Goal: Task Accomplishment & Management: Manage account settings

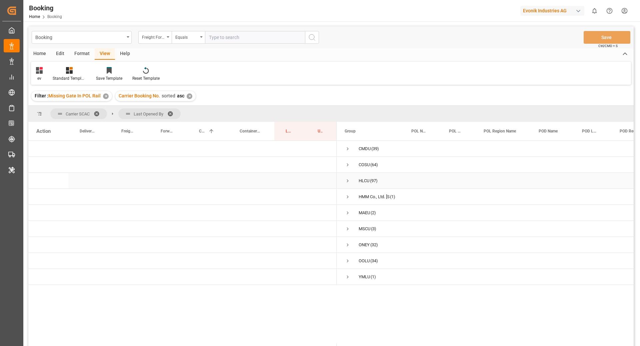
click at [346, 180] on span "Press SPACE to select this row." at bounding box center [348, 181] width 6 height 6
click at [362, 192] on span "Press SPACE to select this row." at bounding box center [362, 196] width 6 height 15
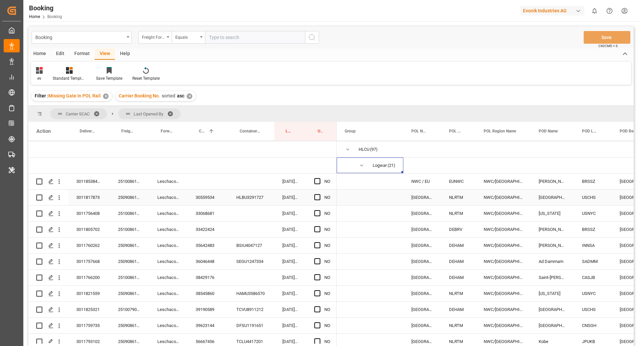
scroll to position [40, 0]
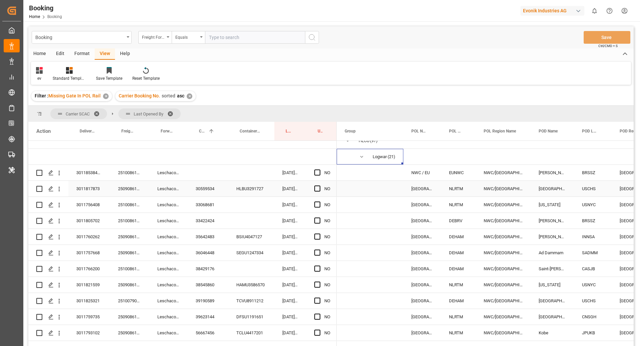
click at [177, 190] on div "Leschaco Bremen" at bounding box center [168, 189] width 38 height 16
click at [213, 193] on div "30559534" at bounding box center [208, 189] width 41 height 16
click at [318, 187] on span "Press SPACE to select this row." at bounding box center [317, 188] width 6 height 6
click at [319, 185] on input "Press SPACE to select this row." at bounding box center [319, 185] width 0 height 0
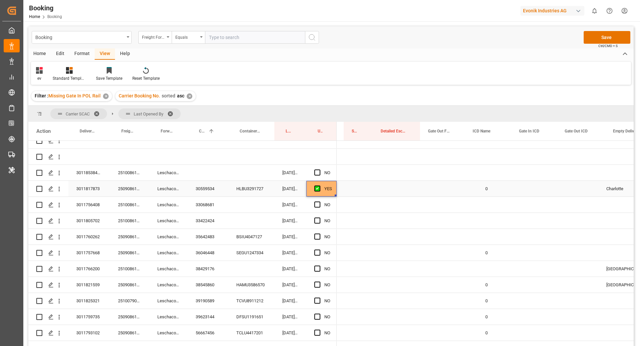
scroll to position [0, 1309]
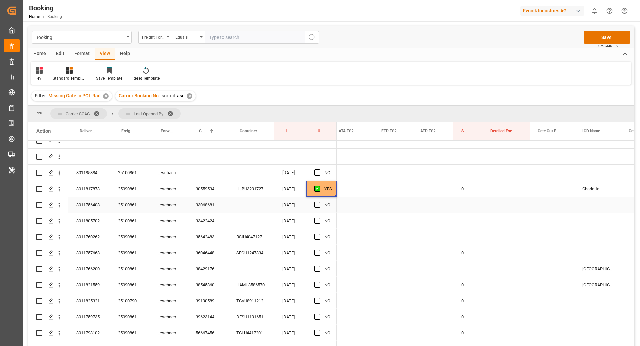
click at [202, 206] on div "33068681" at bounding box center [208, 205] width 41 height 16
click at [317, 205] on span "Press SPACE to select this row." at bounding box center [317, 204] width 6 height 6
click at [319, 201] on input "Press SPACE to select this row." at bounding box center [319, 201] width 0 height 0
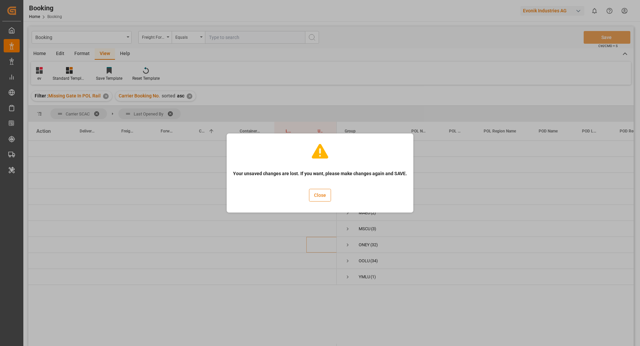
click at [317, 197] on button "Close" at bounding box center [320, 195] width 22 height 13
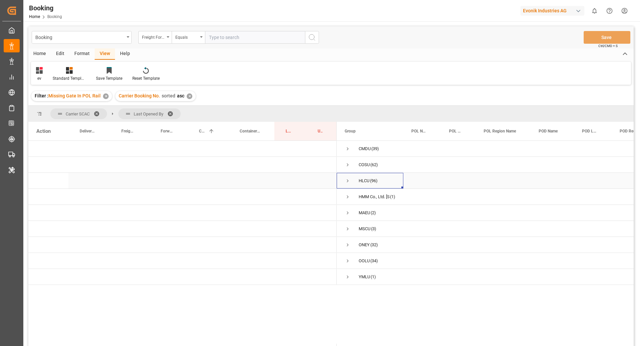
click at [347, 182] on span "Press SPACE to select this row." at bounding box center [348, 181] width 6 height 6
click at [363, 201] on span "Press SPACE to select this row." at bounding box center [362, 196] width 6 height 15
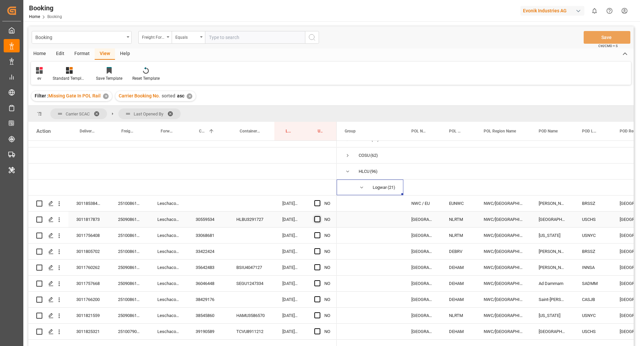
click at [320, 219] on span "Press SPACE to select this row." at bounding box center [317, 219] width 6 height 6
click at [319, 216] on input "Press SPACE to select this row." at bounding box center [319, 216] width 0 height 0
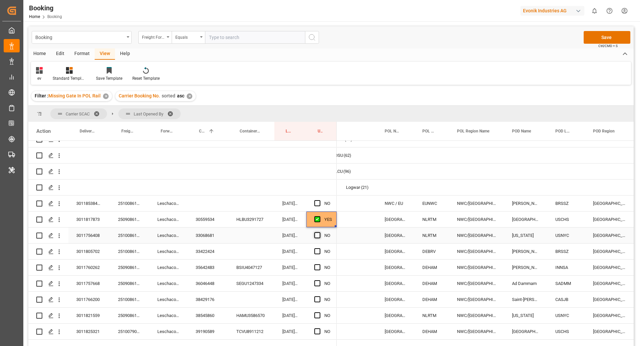
click at [320, 236] on span "Press SPACE to select this row." at bounding box center [317, 235] width 6 height 6
click at [319, 232] on input "Press SPACE to select this row." at bounding box center [319, 232] width 0 height 0
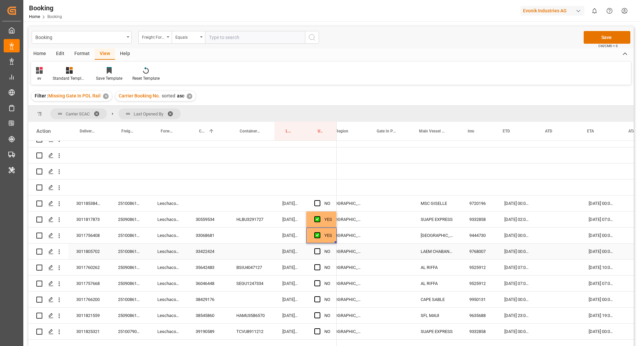
click at [221, 252] on div "33422424" at bounding box center [208, 251] width 41 height 16
click at [320, 249] on span "Press SPACE to select this row." at bounding box center [317, 251] width 6 height 6
click at [319, 248] on input "Press SPACE to select this row." at bounding box center [319, 248] width 0 height 0
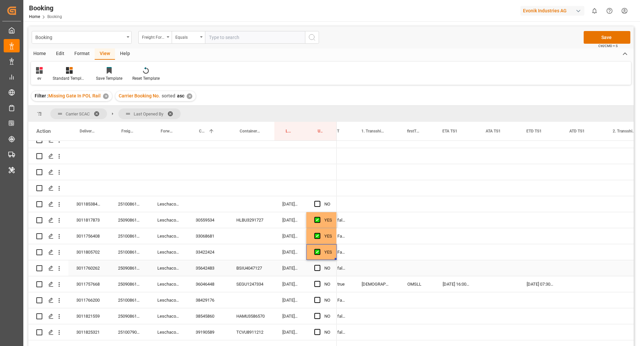
click at [209, 272] on div "35642483" at bounding box center [208, 268] width 41 height 16
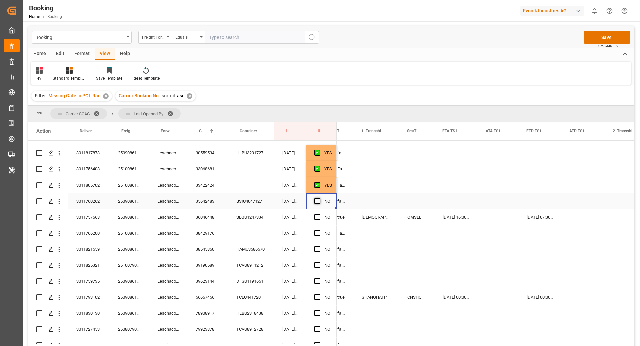
click at [316, 200] on span "Press SPACE to select this row." at bounding box center [317, 201] width 6 height 6
click at [319, 198] on input "Press SPACE to select this row." at bounding box center [319, 198] width 0 height 0
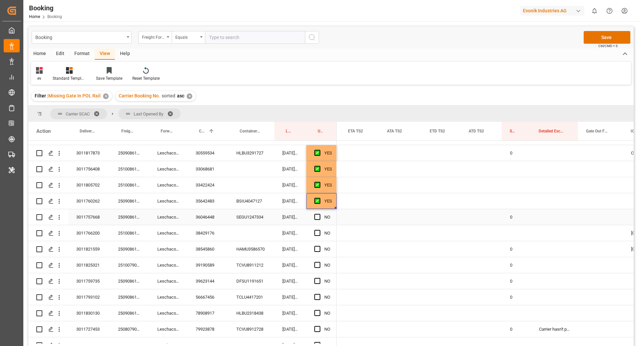
click at [513, 216] on div "0" at bounding box center [516, 217] width 29 height 16
drag, startPoint x: 530, startPoint y: 224, endPoint x: 523, endPoint y: 207, distance: 18.3
click at [523, 207] on div "0 Charlotte 0 Chicago 0 Detroit 0 0 0 0 Carrier hasn't provided tracking data t…" at bounding box center [188, 337] width 1641 height 544
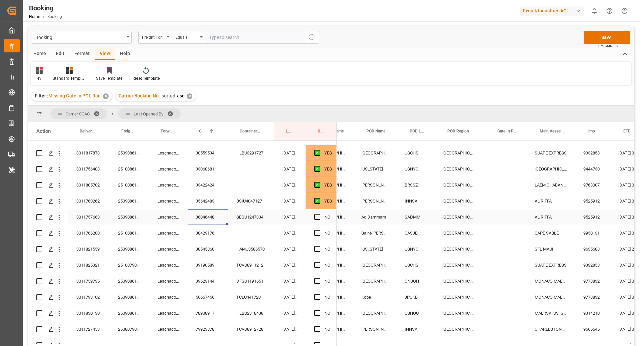
click at [209, 221] on div "36046448" at bounding box center [208, 217] width 41 height 16
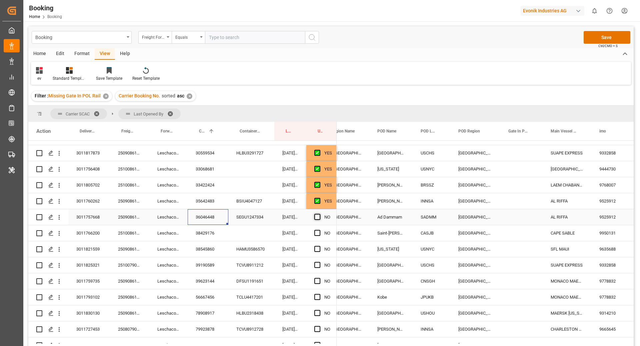
click at [316, 215] on span "Press SPACE to select this row." at bounding box center [317, 217] width 6 height 6
click at [319, 214] on input "Press SPACE to select this row." at bounding box center [319, 214] width 0 height 0
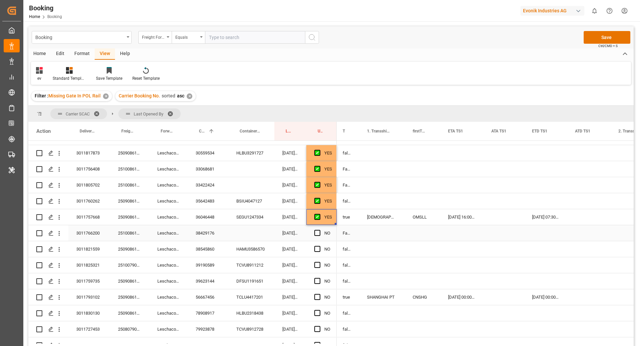
click at [203, 234] on div "38429176" at bounding box center [208, 233] width 41 height 16
click at [315, 232] on span "Press SPACE to select this row." at bounding box center [317, 233] width 6 height 6
click at [319, 230] on input "Press SPACE to select this row." at bounding box center [319, 230] width 0 height 0
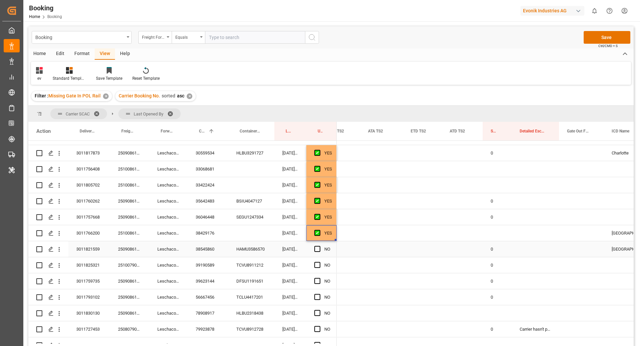
click at [213, 249] on div "38545860" at bounding box center [208, 249] width 41 height 16
click at [316, 249] on span "Press SPACE to select this row." at bounding box center [317, 249] width 6 height 6
click at [319, 246] on input "Press SPACE to select this row." at bounding box center [319, 246] width 0 height 0
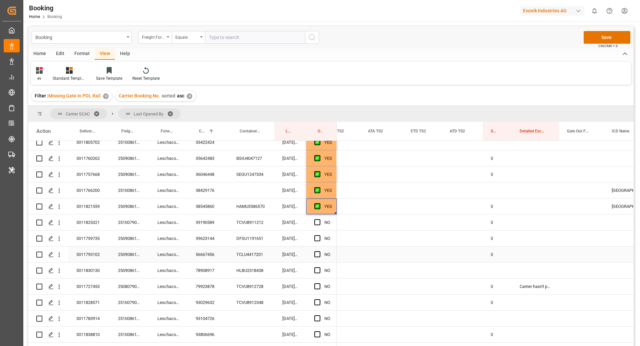
click at [499, 259] on div "0" at bounding box center [497, 254] width 29 height 16
click at [512, 263] on div "0 Charlotte 0 0 Chicago 0 Detroit 0 0 0 0 Carrier hasn't provided tracking data…" at bounding box center [169, 294] width 1641 height 544
click at [500, 257] on div "0" at bounding box center [497, 254] width 29 height 16
drag, startPoint x: 511, startPoint y: 261, endPoint x: 510, endPoint y: 269, distance: 7.7
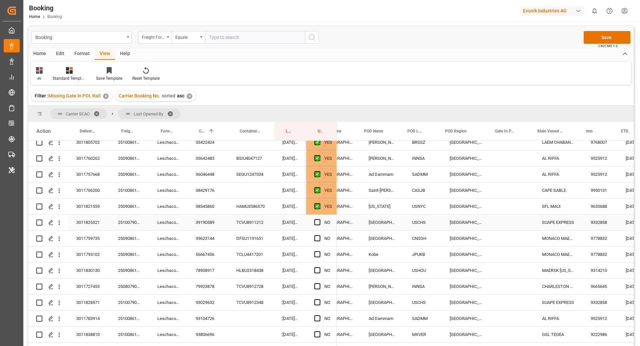
click at [202, 225] on div "39190589" at bounding box center [208, 222] width 41 height 16
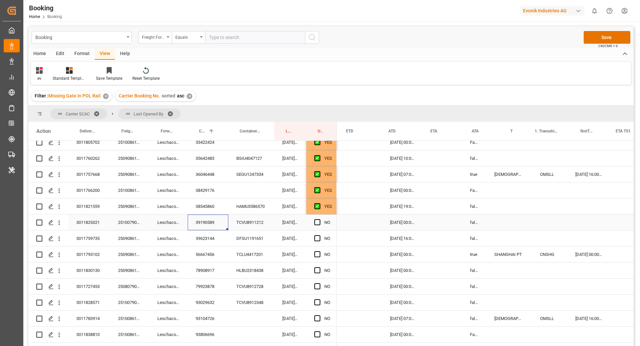
scroll to position [0, 589]
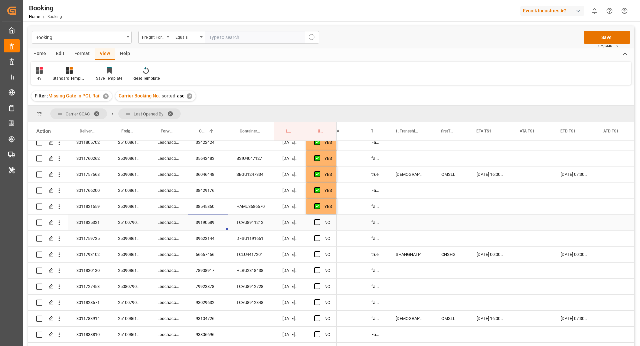
drag, startPoint x: 319, startPoint y: 224, endPoint x: 328, endPoint y: 225, distance: 9.1
click at [319, 224] on span "Press SPACE to select this row." at bounding box center [317, 222] width 6 height 6
click at [319, 219] on input "Press SPACE to select this row." at bounding box center [319, 219] width 0 height 0
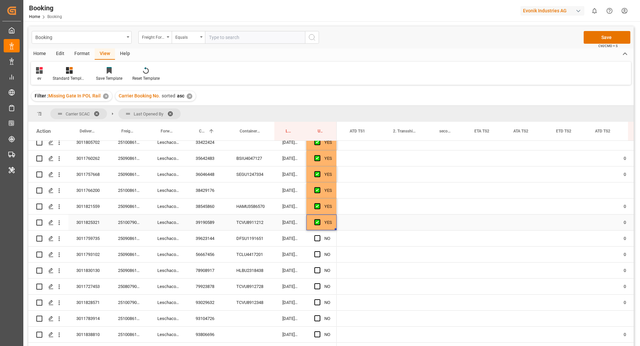
scroll to position [0, 893]
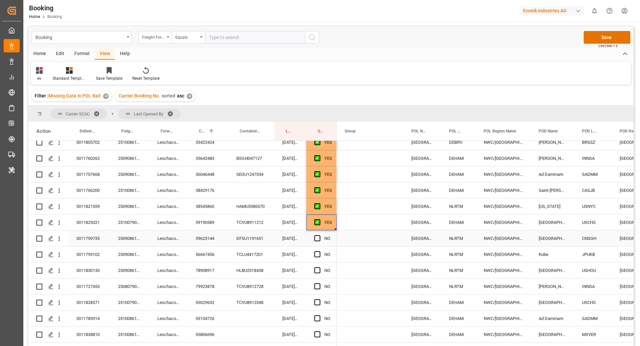
click at [205, 239] on div "39623144" at bounding box center [208, 238] width 41 height 16
click at [318, 238] on span "Press SPACE to select this row." at bounding box center [317, 238] width 6 height 6
click at [319, 235] on input "Press SPACE to select this row." at bounding box center [319, 235] width 0 height 0
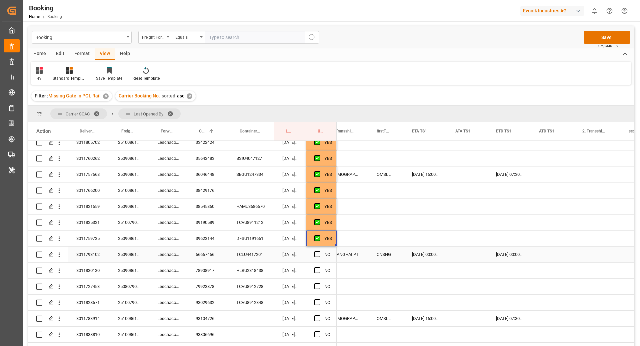
click at [200, 257] on div "56667456" at bounding box center [208, 254] width 41 height 16
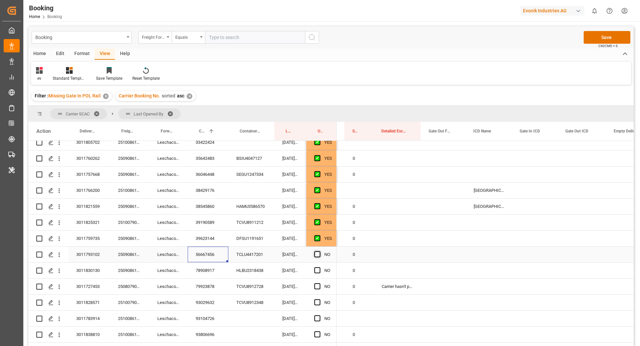
click at [318, 254] on span "Press SPACE to select this row." at bounding box center [317, 254] width 6 height 6
click at [319, 251] on input "Press SPACE to select this row." at bounding box center [319, 251] width 0 height 0
click at [205, 276] on div "78908917" at bounding box center [208, 270] width 41 height 16
click at [315, 269] on span "Press SPACE to select this row." at bounding box center [317, 270] width 6 height 6
click at [319, 267] on input "Press SPACE to select this row." at bounding box center [319, 267] width 0 height 0
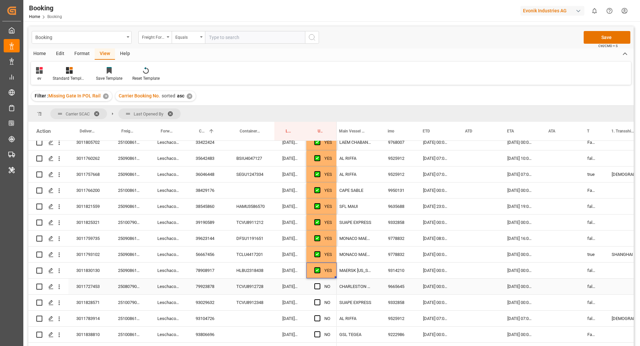
click at [219, 286] on div "79923878" at bounding box center [208, 286] width 41 height 16
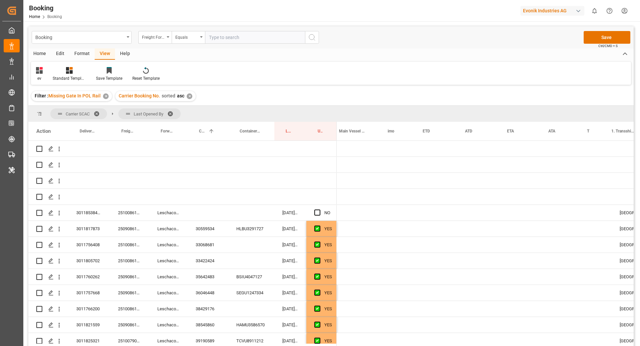
scroll to position [0, 373]
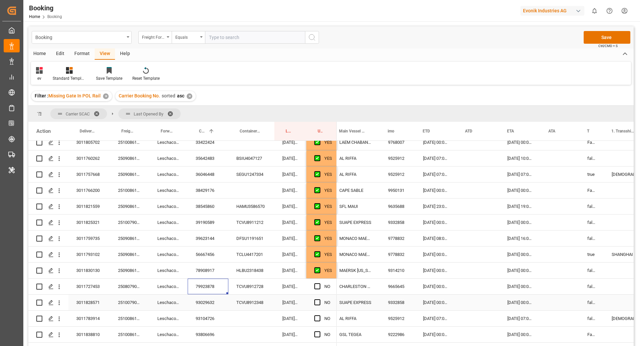
click at [196, 300] on div "93029632" at bounding box center [208, 302] width 41 height 16
click at [317, 303] on span "Press SPACE to select this row." at bounding box center [317, 302] width 6 height 6
click at [319, 299] on input "Press SPACE to select this row." at bounding box center [319, 299] width 0 height 0
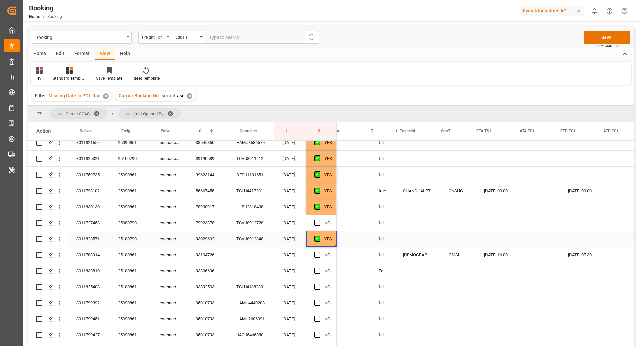
scroll to position [0, 600]
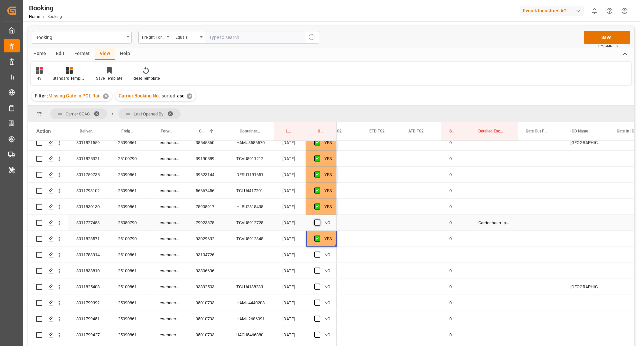
click at [318, 221] on span "Press SPACE to select this row." at bounding box center [317, 222] width 6 height 6
click at [319, 219] on input "Press SPACE to select this row." at bounding box center [319, 219] width 0 height 0
click at [213, 262] on div "93104726" at bounding box center [208, 255] width 41 height 16
click at [319, 254] on span "Press SPACE to select this row." at bounding box center [317, 254] width 6 height 6
click at [319, 251] on input "Press SPACE to select this row." at bounding box center [319, 251] width 0 height 0
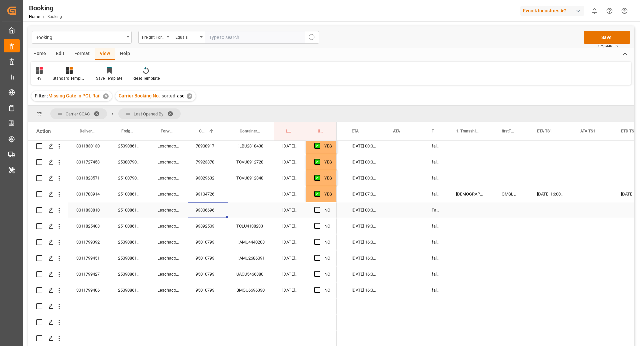
click at [207, 213] on div "93806696" at bounding box center [208, 210] width 41 height 16
click at [315, 212] on span "Press SPACE to select this row." at bounding box center [317, 210] width 6 height 6
click at [319, 207] on input "Press SPACE to select this row." at bounding box center [319, 207] width 0 height 0
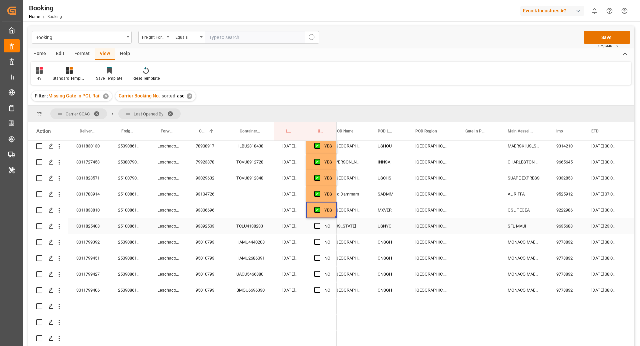
click at [223, 229] on div "93892503" at bounding box center [208, 226] width 41 height 16
click at [317, 225] on span "Press SPACE to select this row." at bounding box center [317, 226] width 6 height 6
click at [319, 223] on input "Press SPACE to select this row." at bounding box center [319, 223] width 0 height 0
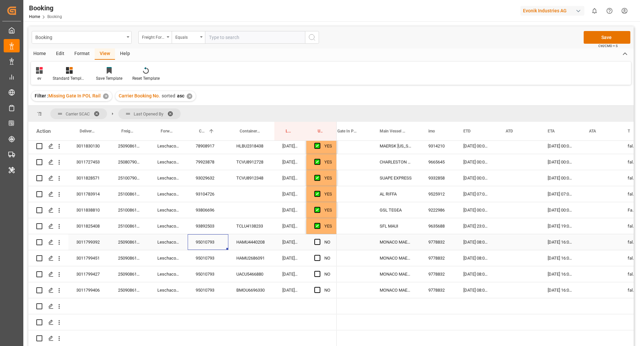
click at [211, 237] on div "95010793" at bounding box center [208, 242] width 41 height 16
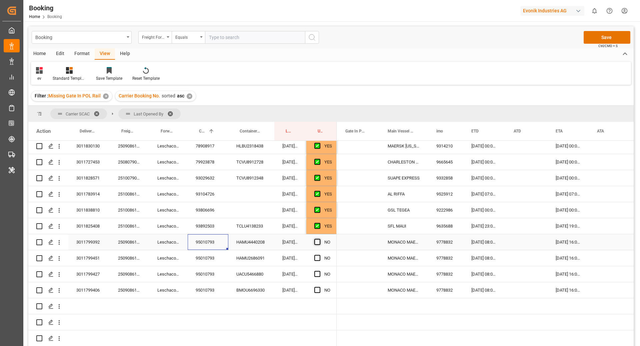
click at [316, 241] on span "Press SPACE to select this row." at bounding box center [317, 242] width 6 height 6
click at [319, 239] on input "Press SPACE to select this row." at bounding box center [319, 239] width 0 height 0
drag, startPoint x: 335, startPoint y: 248, endPoint x: 335, endPoint y: 283, distance: 35.3
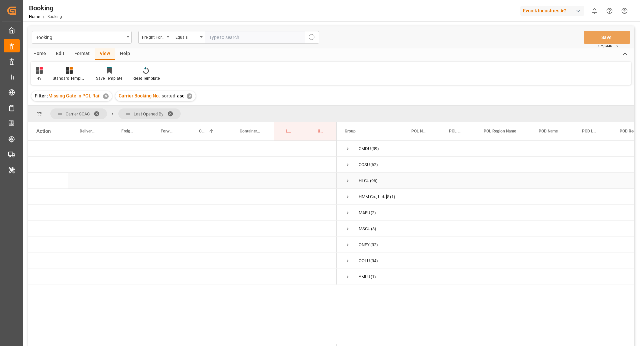
click at [347, 181] on span "Press SPACE to select this row." at bounding box center [348, 181] width 6 height 6
click at [362, 227] on span "Press SPACE to select this row." at bounding box center [362, 229] width 6 height 6
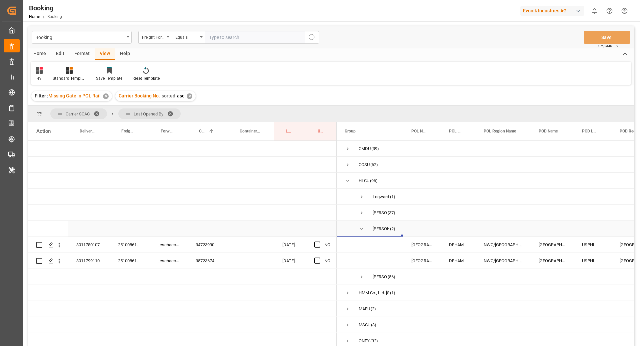
click at [362, 227] on span "Press SPACE to select this row." at bounding box center [362, 229] width 6 height 6
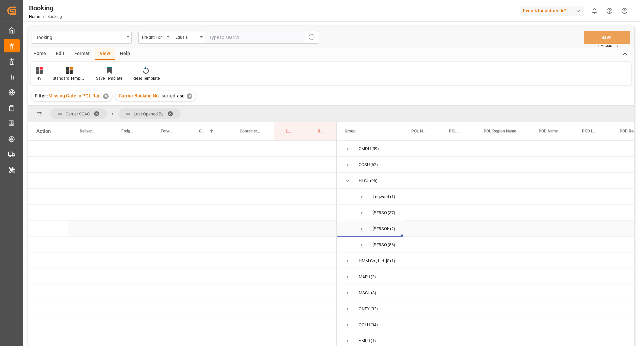
click at [358, 232] on span "sateesh godewar (2)" at bounding box center [370, 228] width 51 height 15
click at [362, 229] on span "Press SPACE to select this row." at bounding box center [362, 229] width 6 height 6
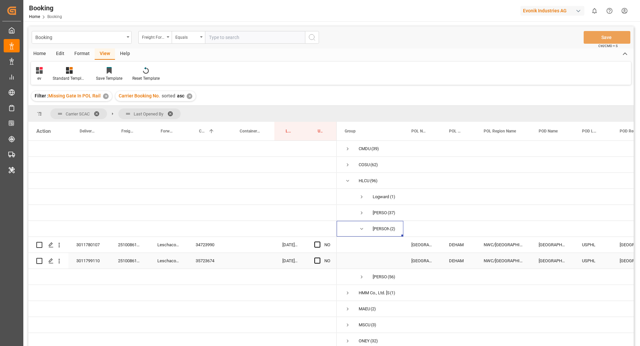
click at [208, 246] on div "34723990" at bounding box center [208, 245] width 41 height 16
click at [317, 239] on div "Press SPACE to select this row." at bounding box center [319, 244] width 10 height 15
click at [316, 242] on span "Press SPACE to select this row." at bounding box center [317, 244] width 6 height 6
click at [319, 241] on input "Press SPACE to select this row." at bounding box center [319, 241] width 0 height 0
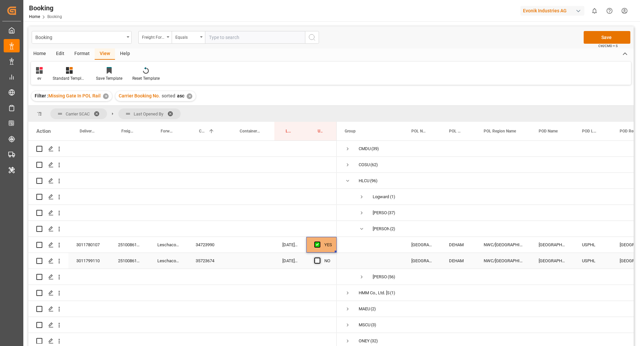
click at [318, 261] on span "Press SPACE to select this row." at bounding box center [317, 260] width 6 height 6
click at [319, 257] on input "Press SPACE to select this row." at bounding box center [319, 257] width 0 height 0
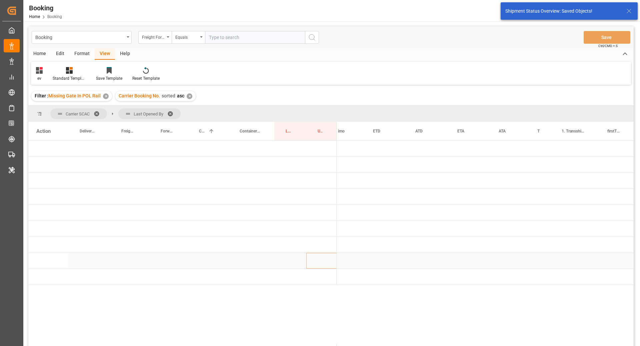
scroll to position [0, 96]
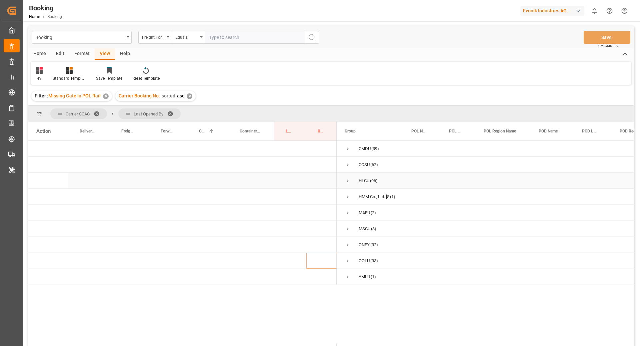
click at [348, 184] on span "Press SPACE to select this row." at bounding box center [348, 180] width 6 height 15
click at [363, 226] on span "Press SPACE to select this row." at bounding box center [362, 229] width 6 height 6
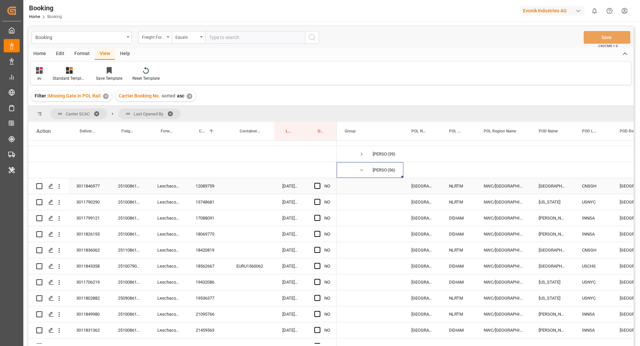
click at [208, 190] on div "12089759" at bounding box center [208, 186] width 41 height 16
click at [316, 183] on span "Press SPACE to select this row." at bounding box center [317, 186] width 6 height 6
click at [319, 183] on input "Press SPACE to select this row." at bounding box center [319, 183] width 0 height 0
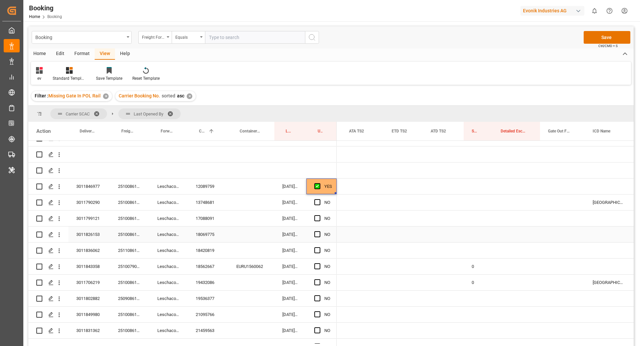
scroll to position [52, 0]
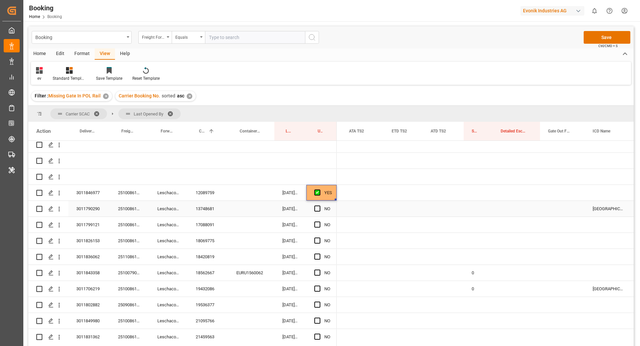
click at [205, 206] on div "13748681" at bounding box center [208, 209] width 41 height 16
click at [318, 210] on span "Press SPACE to select this row." at bounding box center [317, 208] width 6 height 6
click at [319, 205] on input "Press SPACE to select this row." at bounding box center [319, 205] width 0 height 0
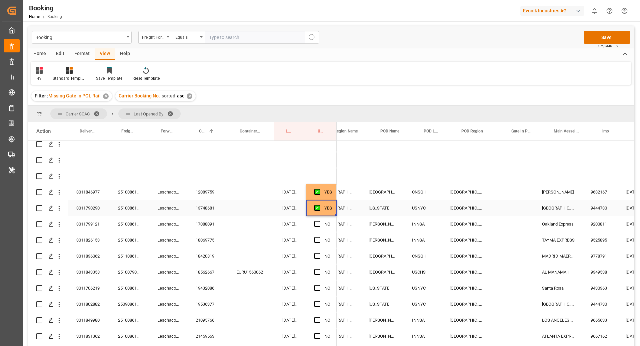
scroll to position [0, 91]
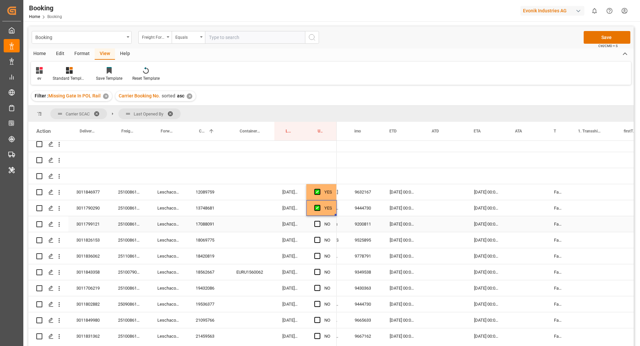
drag, startPoint x: 201, startPoint y: 223, endPoint x: 253, endPoint y: 238, distance: 53.9
click at [201, 223] on div "17088091" at bounding box center [208, 224] width 41 height 16
click at [318, 224] on span "Press SPACE to select this row." at bounding box center [317, 224] width 6 height 6
click at [319, 221] on input "Press SPACE to select this row." at bounding box center [319, 221] width 0 height 0
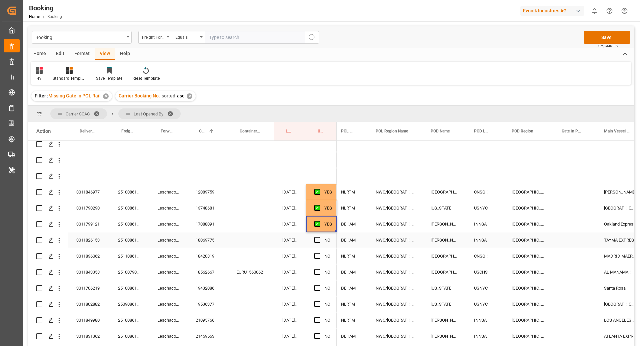
click at [215, 240] on div "18069775" at bounding box center [208, 240] width 41 height 16
click at [317, 241] on span "Press SPACE to select this row." at bounding box center [317, 240] width 6 height 6
click at [319, 237] on input "Press SPACE to select this row." at bounding box center [319, 237] width 0 height 0
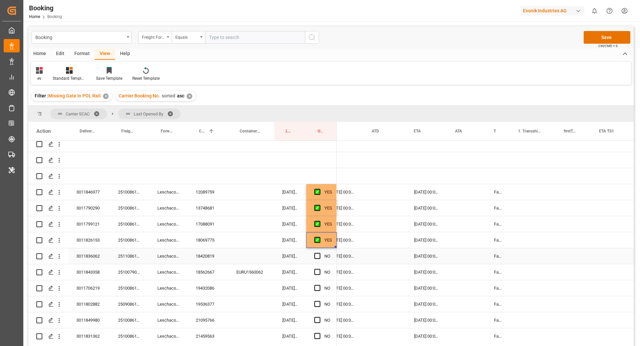
click at [208, 252] on div "18420819" at bounding box center [208, 256] width 41 height 16
click at [319, 255] on span "Press SPACE to select this row." at bounding box center [317, 256] width 6 height 6
click at [319, 253] on input "Press SPACE to select this row." at bounding box center [319, 253] width 0 height 0
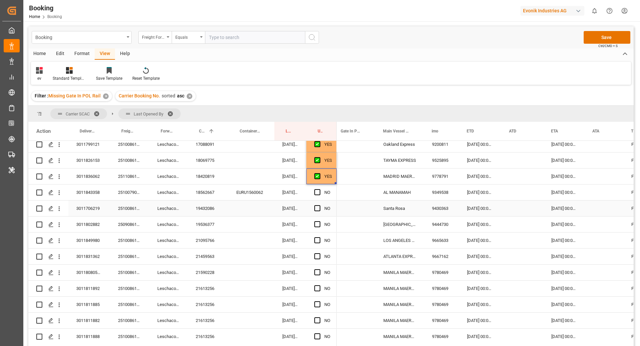
click at [198, 182] on div "18420819" at bounding box center [208, 176] width 41 height 16
click at [208, 189] on div "18562667" at bounding box center [208, 192] width 41 height 16
drag, startPoint x: 319, startPoint y: 190, endPoint x: 346, endPoint y: 197, distance: 28.0
click at [319, 190] on span "Press SPACE to select this row." at bounding box center [317, 192] width 6 height 6
click at [319, 189] on input "Press SPACE to select this row." at bounding box center [319, 189] width 0 height 0
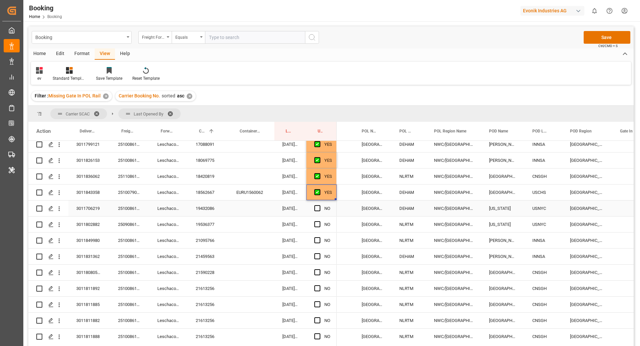
click at [205, 205] on div "19432086" at bounding box center [208, 208] width 41 height 16
click at [316, 209] on span "Press SPACE to select this row." at bounding box center [317, 208] width 6 height 6
click at [319, 205] on input "Press SPACE to select this row." at bounding box center [319, 205] width 0 height 0
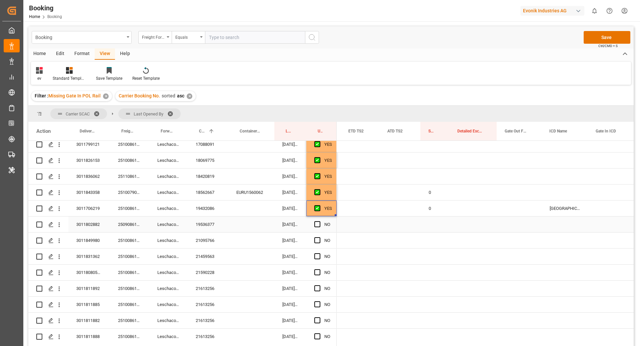
click at [211, 222] on div "19536377" at bounding box center [208, 224] width 41 height 16
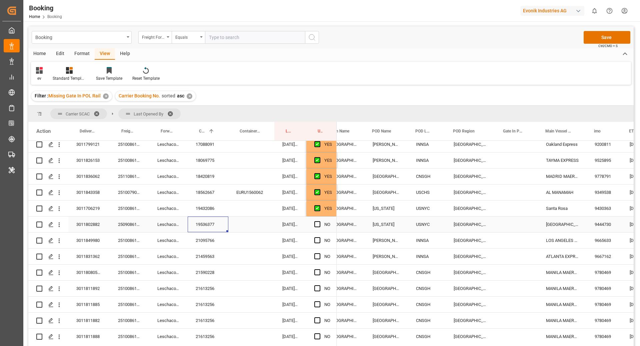
scroll to position [0, 168]
drag, startPoint x: 317, startPoint y: 226, endPoint x: 353, endPoint y: 227, distance: 36.3
click at [317, 226] on span "Press SPACE to select this row." at bounding box center [317, 224] width 6 height 6
click at [319, 221] on input "Press SPACE to select this row." at bounding box center [319, 221] width 0 height 0
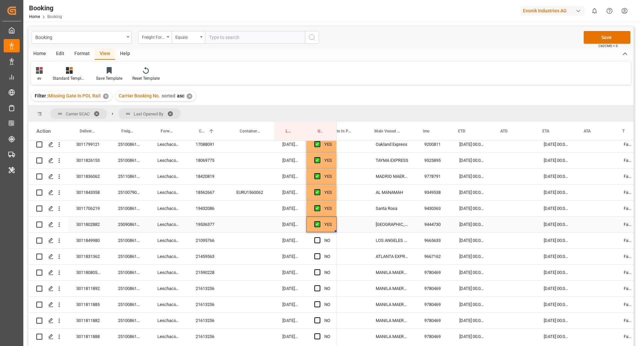
scroll to position [0, 401]
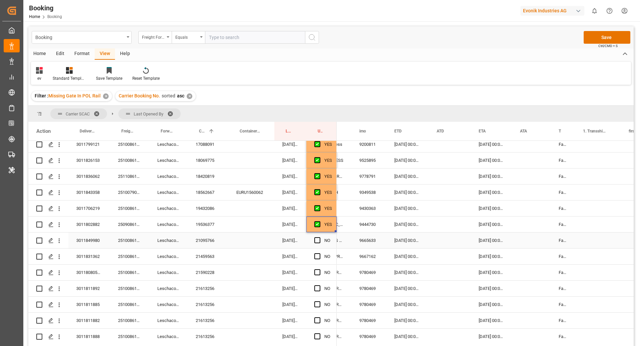
click at [203, 242] on div "21095766" at bounding box center [208, 240] width 41 height 16
drag, startPoint x: 317, startPoint y: 239, endPoint x: 329, endPoint y: 243, distance: 12.4
click at [317, 238] on span "Press SPACE to select this row." at bounding box center [317, 240] width 6 height 6
click at [319, 237] on input "Press SPACE to select this row." at bounding box center [319, 237] width 0 height 0
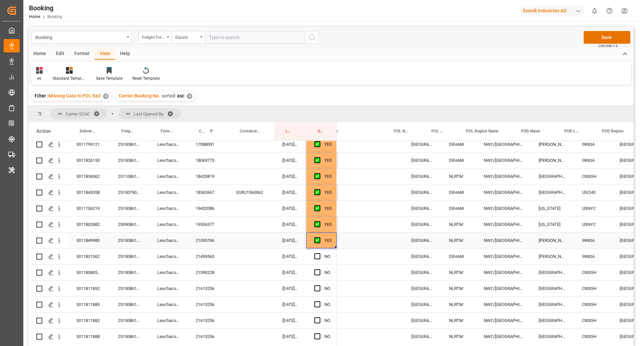
scroll to position [0, 79]
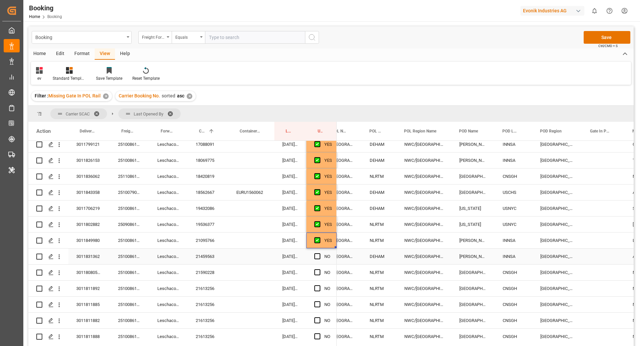
click at [216, 258] on div "21459563" at bounding box center [208, 256] width 41 height 16
click at [316, 255] on span "Press SPACE to select this row." at bounding box center [317, 256] width 6 height 6
click at [319, 253] on input "Press SPACE to select this row." at bounding box center [319, 253] width 0 height 0
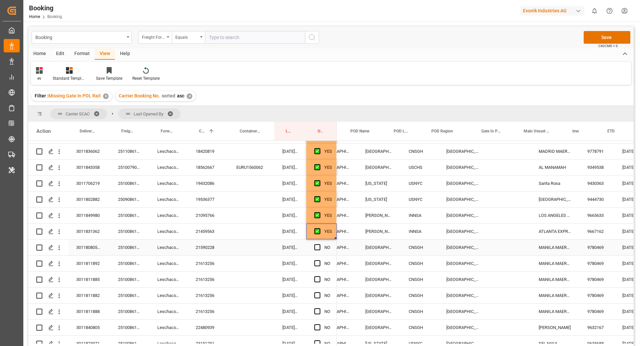
scroll to position [0, 0]
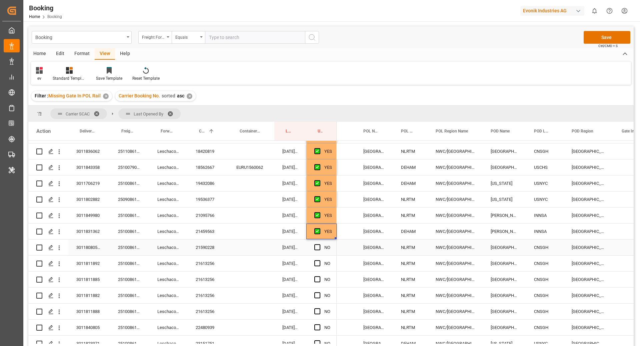
click at [207, 248] on div "21590228" at bounding box center [208, 247] width 41 height 16
click at [319, 247] on span "Press SPACE to select this row." at bounding box center [317, 247] width 6 height 6
click at [319, 244] on input "Press SPACE to select this row." at bounding box center [319, 244] width 0 height 0
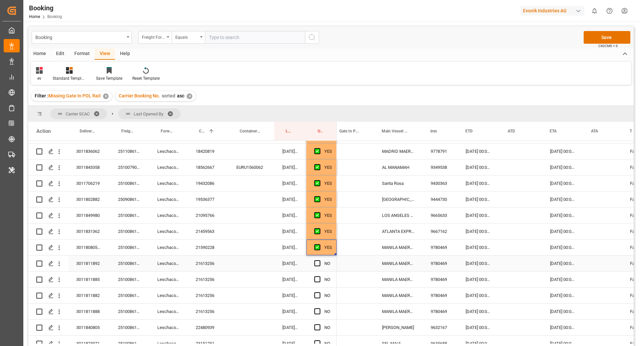
click at [208, 265] on div "21613256" at bounding box center [208, 263] width 41 height 16
click at [316, 262] on span "Press SPACE to select this row." at bounding box center [317, 263] width 6 height 6
click at [319, 260] on input "Press SPACE to select this row." at bounding box center [319, 260] width 0 height 0
click at [318, 278] on span "Press SPACE to select this row." at bounding box center [317, 279] width 6 height 6
click at [319, 276] on input "Press SPACE to select this row." at bounding box center [319, 276] width 0 height 0
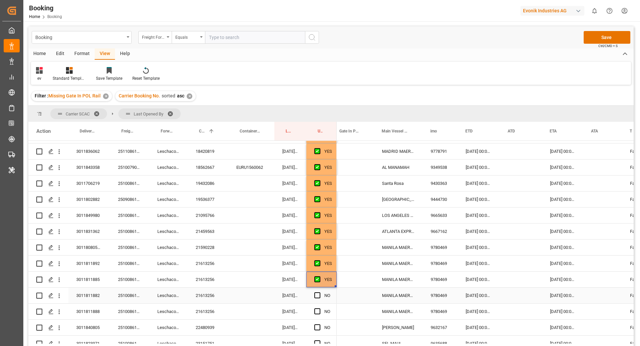
click at [315, 291] on div "Press SPACE to select this row." at bounding box center [319, 295] width 10 height 15
drag, startPoint x: 317, startPoint y: 307, endPoint x: 320, endPoint y: 302, distance: 5.7
click at [317, 307] on div "Press SPACE to select this row." at bounding box center [319, 311] width 10 height 15
click at [319, 293] on span "Press SPACE to select this row." at bounding box center [317, 295] width 6 height 6
click at [319, 292] on input "Press SPACE to select this row." at bounding box center [319, 292] width 0 height 0
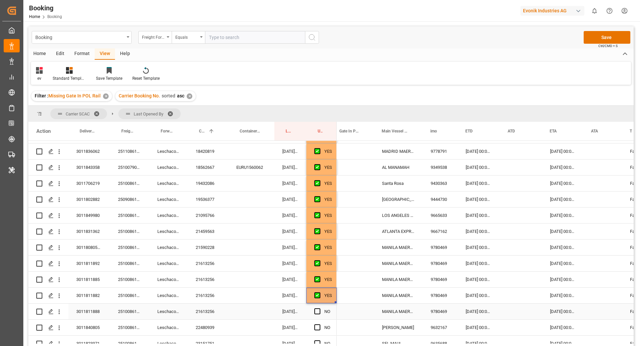
click at [318, 310] on span "Press SPACE to select this row." at bounding box center [317, 311] width 6 height 6
click at [319, 308] on input "Press SPACE to select this row." at bounding box center [319, 308] width 0 height 0
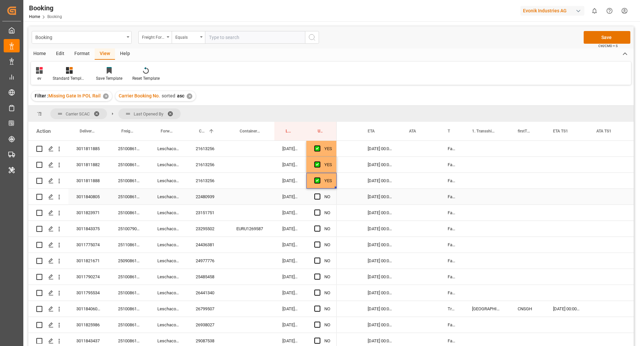
click at [200, 197] on div "22480939" at bounding box center [208, 197] width 41 height 16
click at [318, 195] on span "Press SPACE to select this row." at bounding box center [317, 196] width 6 height 6
click at [319, 193] on input "Press SPACE to select this row." at bounding box center [319, 193] width 0 height 0
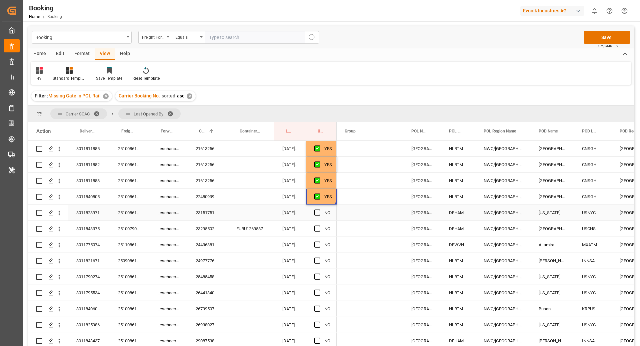
click at [204, 218] on div "23151751" at bounding box center [208, 213] width 41 height 16
click at [318, 211] on span "Press SPACE to select this row." at bounding box center [317, 212] width 6 height 6
click at [319, 209] on input "Press SPACE to select this row." at bounding box center [319, 209] width 0 height 0
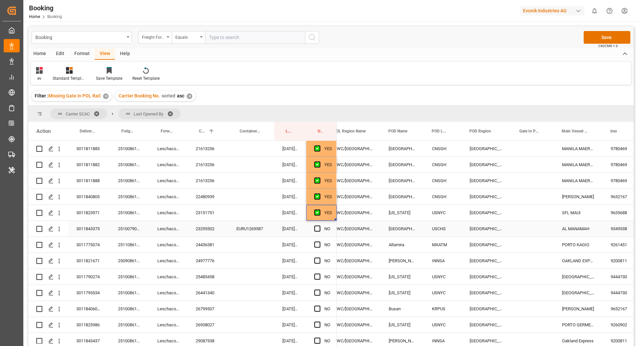
click at [210, 228] on div "23295502" at bounding box center [208, 229] width 41 height 16
click at [318, 227] on span "Press SPACE to select this row." at bounding box center [317, 228] width 6 height 6
click at [319, 225] on input "Press SPACE to select this row." at bounding box center [319, 225] width 0 height 0
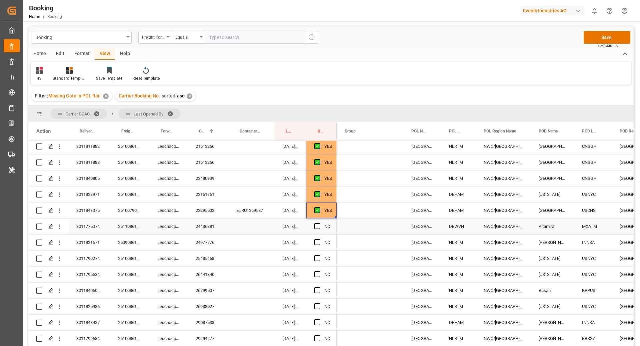
click at [211, 226] on div "24436381" at bounding box center [208, 226] width 41 height 16
drag, startPoint x: 317, startPoint y: 226, endPoint x: 364, endPoint y: 234, distance: 47.7
click at [317, 226] on span "Press SPACE to select this row." at bounding box center [317, 226] width 6 height 6
click at [319, 223] on input "Press SPACE to select this row." at bounding box center [319, 223] width 0 height 0
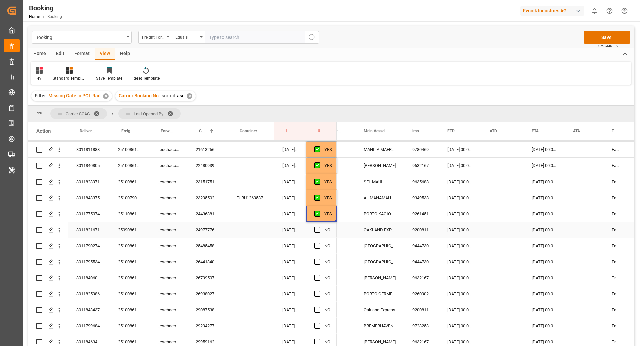
click at [209, 225] on div "24977776" at bounding box center [208, 230] width 41 height 16
click at [318, 229] on span "Press SPACE to select this row." at bounding box center [317, 229] width 6 height 6
click at [319, 226] on input "Press SPACE to select this row." at bounding box center [319, 226] width 0 height 0
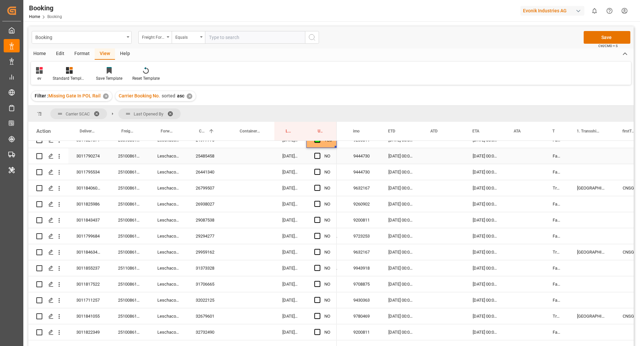
scroll to position [404, 0]
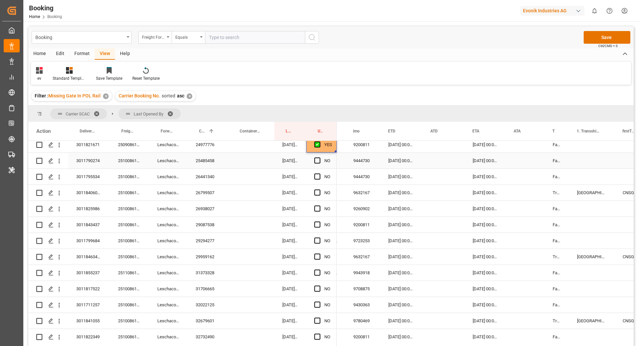
drag, startPoint x: 201, startPoint y: 158, endPoint x: 251, endPoint y: 177, distance: 53.6
click at [201, 158] on div "25485458" at bounding box center [208, 161] width 41 height 16
click at [317, 161] on span "Press SPACE to select this row." at bounding box center [317, 160] width 6 height 6
click at [319, 157] on input "Press SPACE to select this row." at bounding box center [319, 157] width 0 height 0
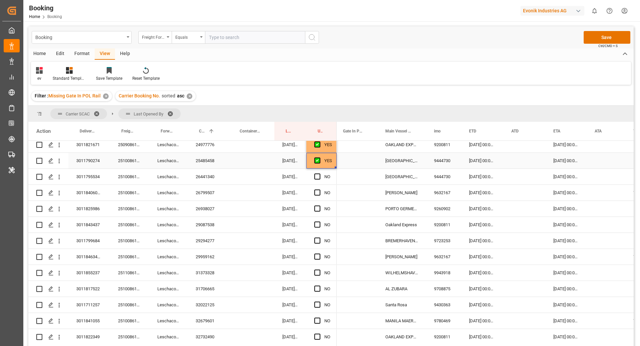
scroll to position [0, 0]
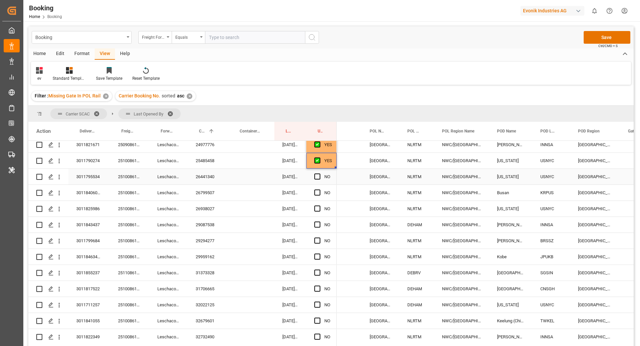
drag, startPoint x: 197, startPoint y: 176, endPoint x: 217, endPoint y: 195, distance: 27.6
click at [197, 176] on div "26441340" at bounding box center [208, 177] width 41 height 16
click at [319, 175] on span "Press SPACE to select this row." at bounding box center [317, 176] width 6 height 6
click at [319, 173] on input "Press SPACE to select this row." at bounding box center [319, 173] width 0 height 0
click at [203, 194] on div "26799507" at bounding box center [208, 193] width 41 height 16
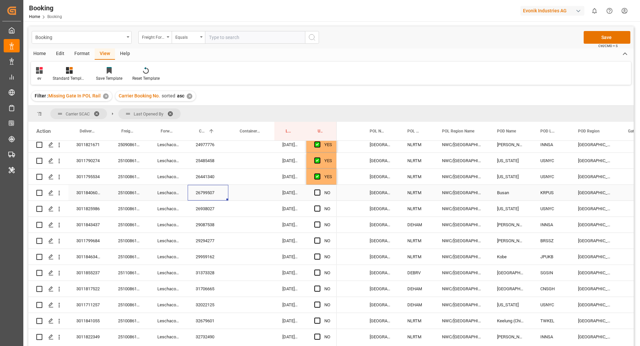
click at [323, 194] on div "Press SPACE to select this row." at bounding box center [319, 192] width 10 height 15
click at [319, 194] on span "Press SPACE to select this row." at bounding box center [317, 192] width 6 height 6
click at [319, 189] on input "Press SPACE to select this row." at bounding box center [319, 189] width 0 height 0
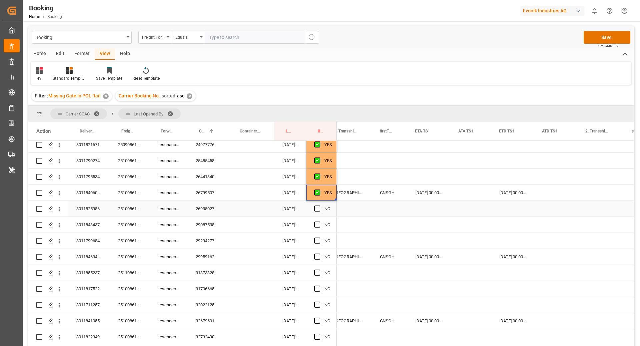
click at [212, 210] on div "26938027" at bounding box center [208, 209] width 41 height 16
click at [319, 210] on span "Press SPACE to select this row." at bounding box center [317, 208] width 6 height 6
click at [319, 205] on input "Press SPACE to select this row." at bounding box center [319, 205] width 0 height 0
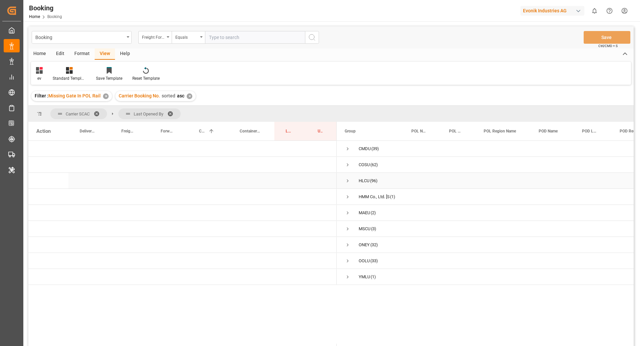
click at [351, 178] on span "HLCU (96)" at bounding box center [370, 180] width 51 height 15
click at [348, 182] on span "Press SPACE to select this row." at bounding box center [348, 181] width 6 height 6
click at [361, 228] on span "Press SPACE to select this row." at bounding box center [362, 229] width 6 height 6
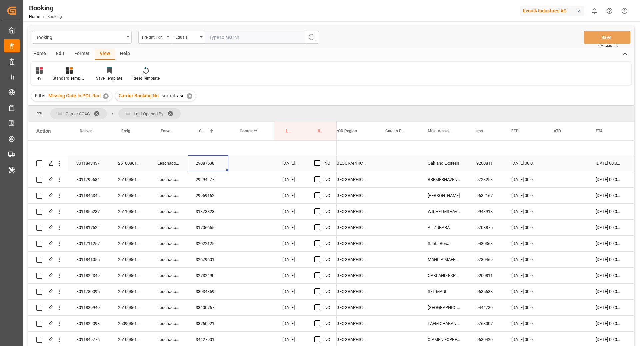
click at [200, 166] on div "29087538" at bounding box center [208, 163] width 41 height 16
click at [316, 166] on div "Press SPACE to select this row." at bounding box center [319, 163] width 10 height 15
click at [316, 163] on span "Press SPACE to select this row." at bounding box center [317, 163] width 6 height 6
click at [319, 160] on input "Press SPACE to select this row." at bounding box center [319, 160] width 0 height 0
drag, startPoint x: 336, startPoint y: 170, endPoint x: 332, endPoint y: 208, distance: 38.8
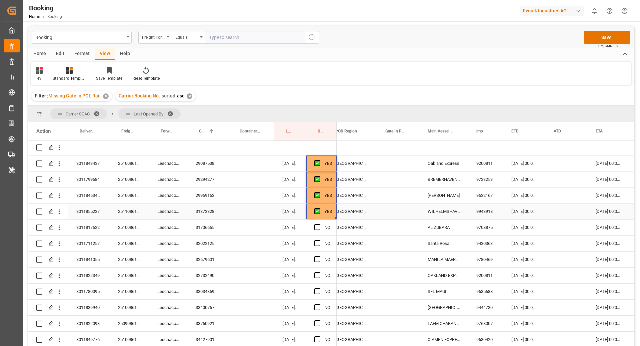
click at [209, 211] on div "31373328" at bounding box center [208, 211] width 41 height 16
click at [326, 211] on div "YES" at bounding box center [328, 211] width 8 height 15
drag, startPoint x: 335, startPoint y: 217, endPoint x: 330, endPoint y: 257, distance: 40.1
click at [211, 261] on div "32679601" at bounding box center [208, 259] width 41 height 16
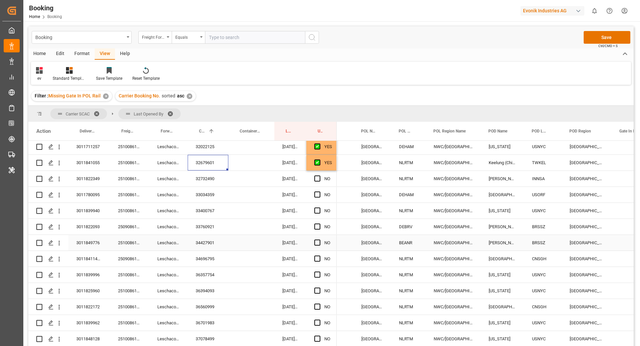
scroll to position [187, 0]
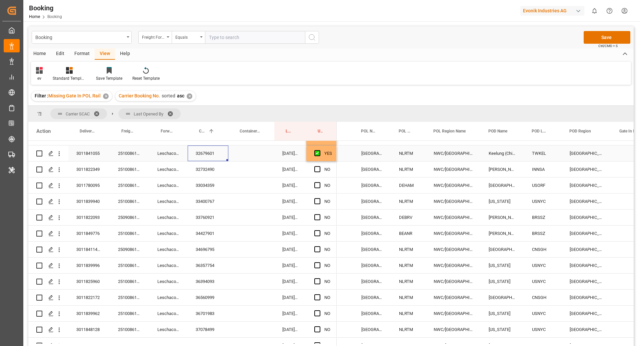
click at [332, 159] on div "YES" at bounding box center [321, 153] width 30 height 16
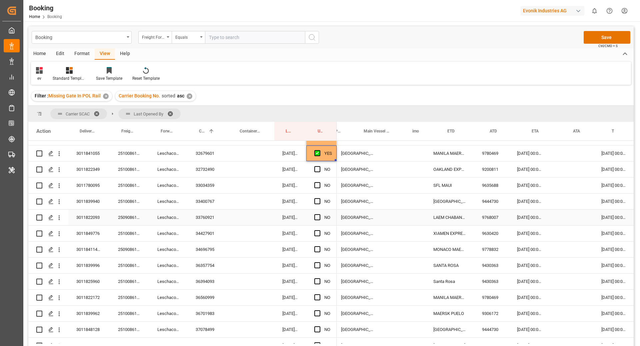
scroll to position [0, 348]
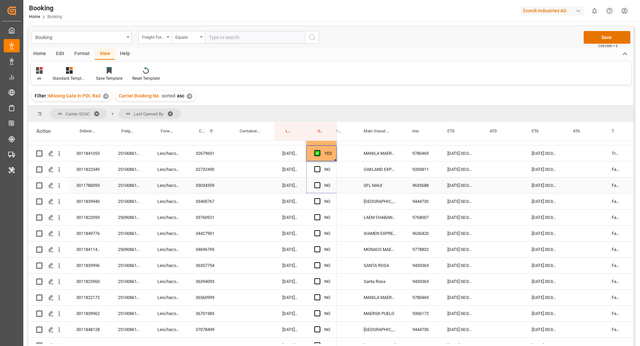
drag, startPoint x: 336, startPoint y: 160, endPoint x: 336, endPoint y: 180, distance: 19.7
click at [204, 188] on div "33034359" at bounding box center [208, 185] width 41 height 16
click at [317, 183] on span "Press SPACE to select this row." at bounding box center [317, 185] width 6 height 6
click at [319, 182] on input "Press SPACE to select this row." at bounding box center [319, 182] width 0 height 0
click at [318, 186] on span "Press SPACE to select this row." at bounding box center [317, 185] width 6 height 6
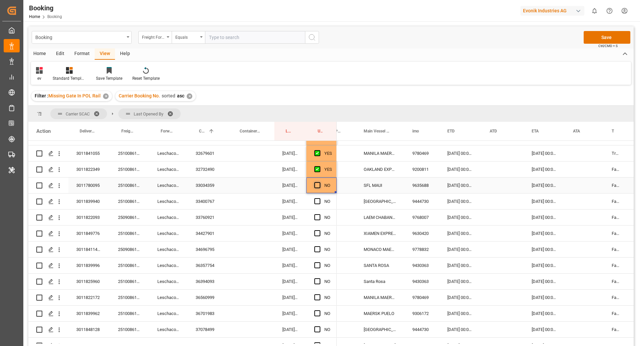
click at [319, 182] on input "Press SPACE to select this row." at bounding box center [319, 182] width 0 height 0
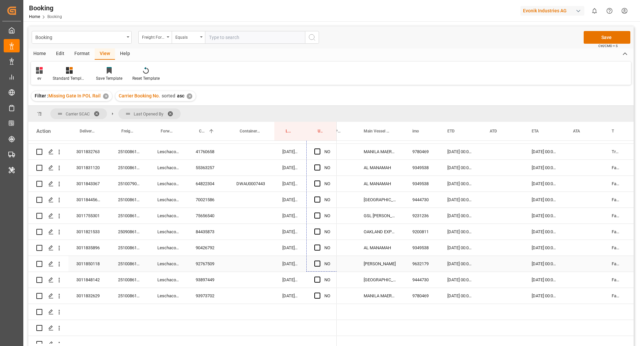
scroll to position [445, 0]
drag, startPoint x: 336, startPoint y: 191, endPoint x: 330, endPoint y: 289, distance: 98.2
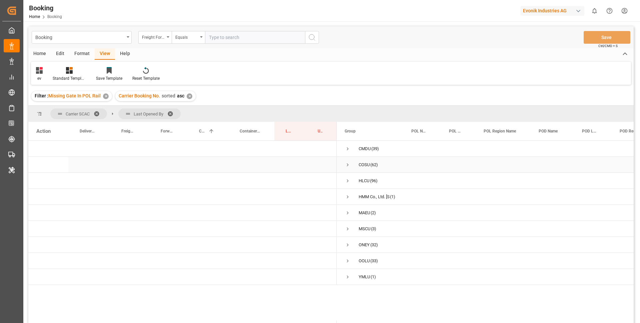
click at [346, 166] on span "Press SPACE to select this row." at bounding box center [348, 165] width 6 height 6
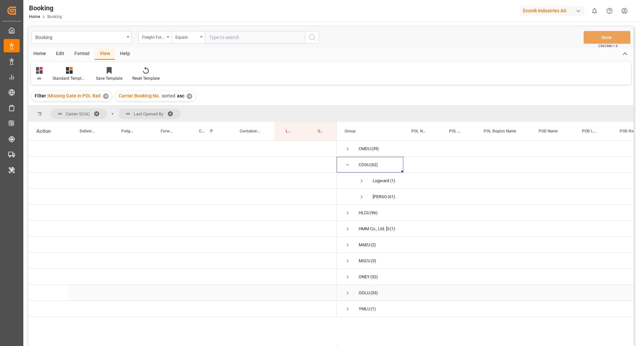
click at [346, 296] on span "Press SPACE to select this row." at bounding box center [348, 292] width 6 height 15
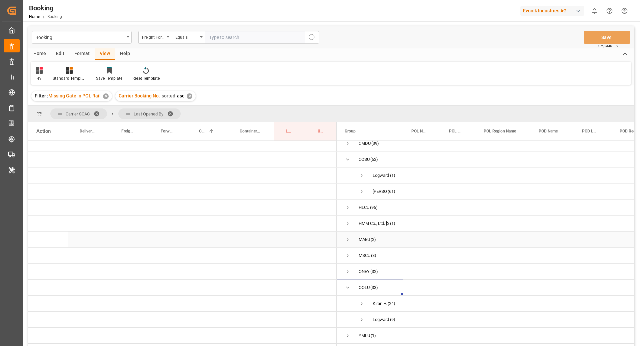
scroll to position [12, 0]
click at [363, 300] on span "Press SPACE to select this row." at bounding box center [362, 303] width 6 height 6
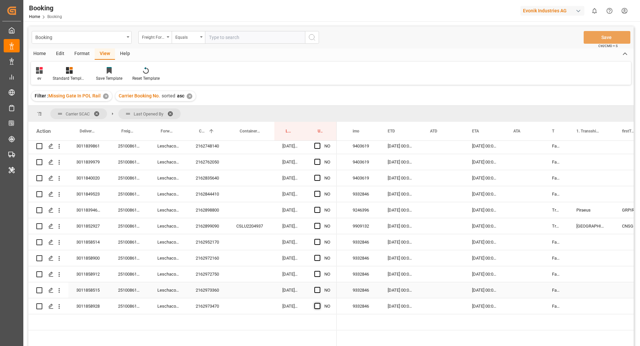
scroll to position [385, 0]
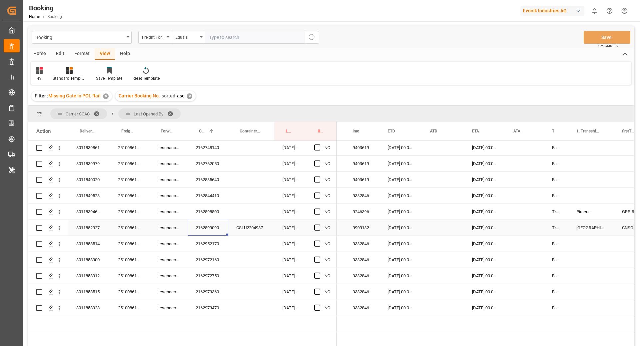
click at [202, 224] on div "2162899090" at bounding box center [208, 228] width 41 height 16
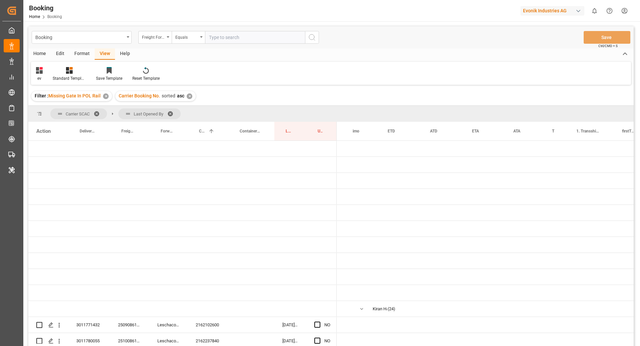
scroll to position [0, 408]
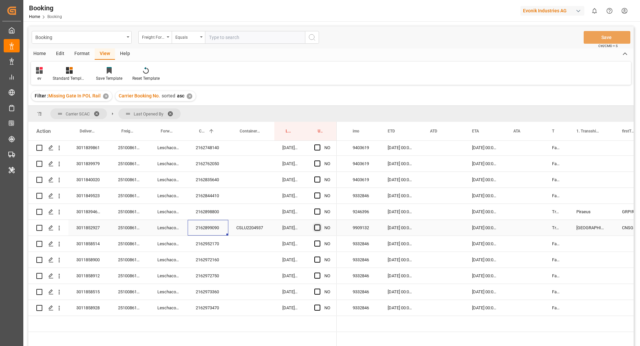
click at [317, 227] on span "Press SPACE to select this row." at bounding box center [317, 227] width 6 height 6
click at [319, 224] on input "Press SPACE to select this row." at bounding box center [319, 224] width 0 height 0
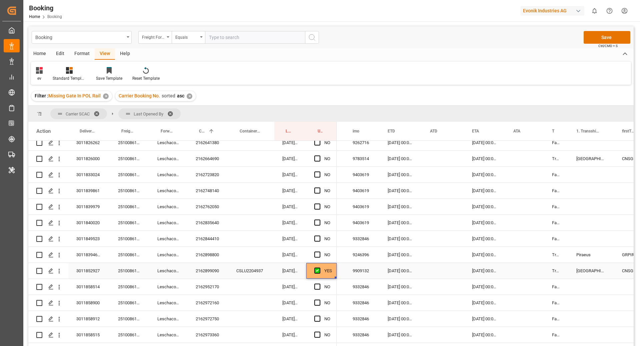
scroll to position [339, 0]
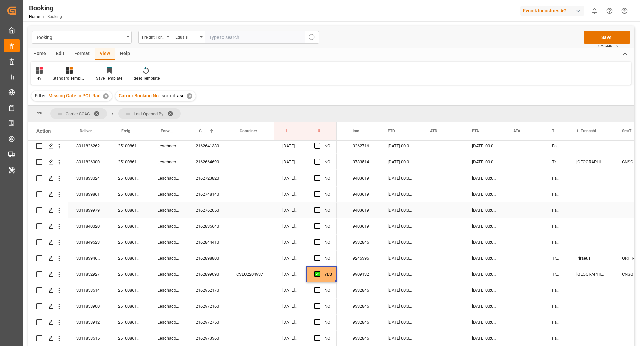
click at [203, 207] on div "2162762050" at bounding box center [208, 210] width 41 height 16
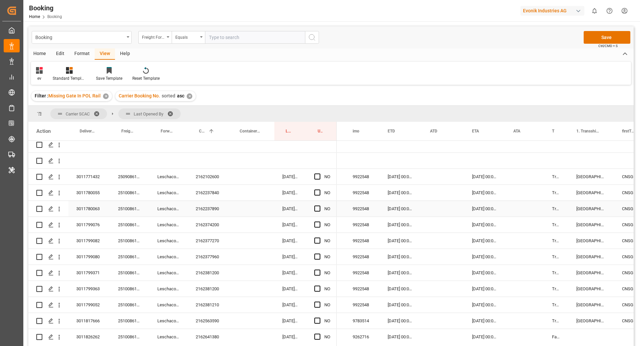
scroll to position [147, 0]
click at [318, 179] on span "Press SPACE to select this row." at bounding box center [317, 177] width 6 height 6
click at [319, 174] on input "Press SPACE to select this row." at bounding box center [319, 174] width 0 height 0
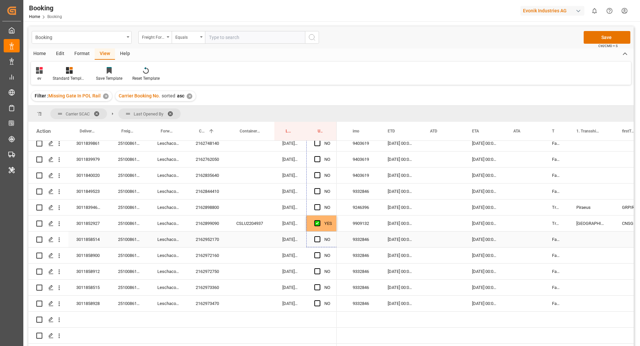
scroll to position [396, 0]
drag, startPoint x: 335, startPoint y: 183, endPoint x: 328, endPoint y: 290, distance: 107.2
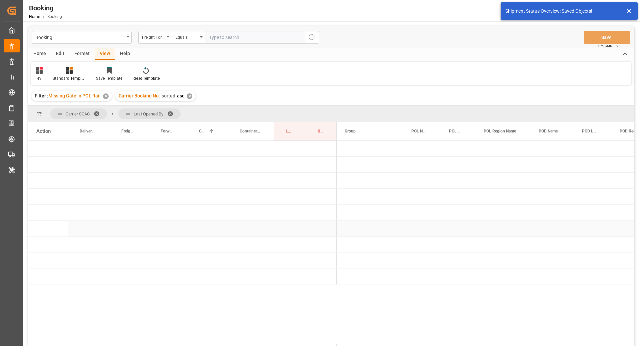
scroll to position [0, 0]
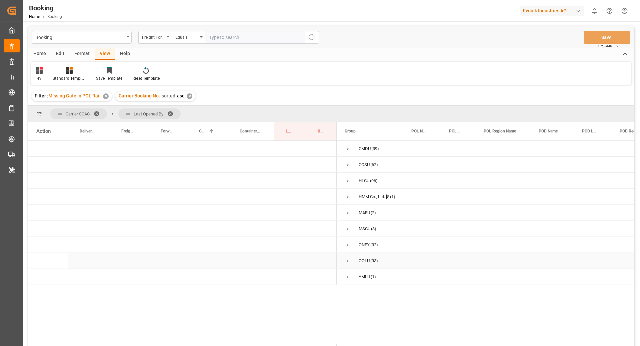
click at [345, 262] on span "Press SPACE to select this row." at bounding box center [348, 261] width 6 height 6
click at [360, 282] on span "Press SPACE to select this row." at bounding box center [362, 276] width 6 height 15
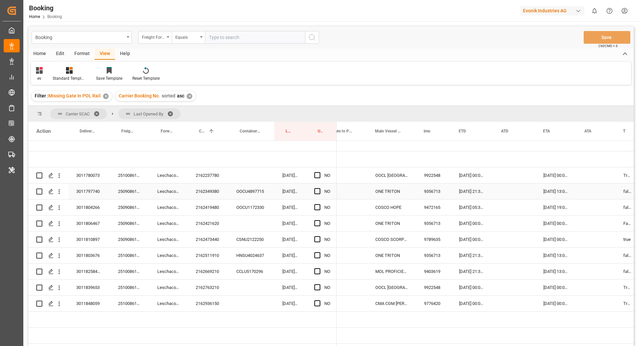
click at [205, 183] on div "2162349380" at bounding box center [208, 191] width 41 height 16
click at [206, 221] on div "2162421620" at bounding box center [208, 223] width 41 height 16
click at [212, 236] on div "2162473440" at bounding box center [208, 239] width 41 height 16
click at [518, 232] on div "Press SPACE to select this row." at bounding box center [514, 239] width 42 height 16
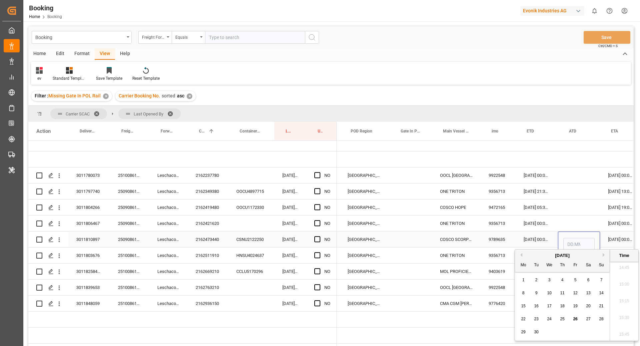
scroll to position [0, 269]
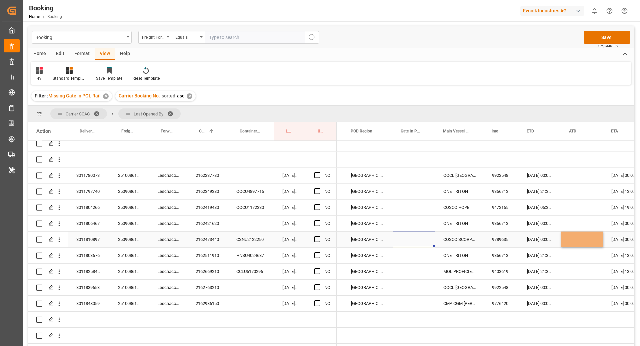
click at [401, 234] on div "Press SPACE to select this row." at bounding box center [414, 239] width 42 height 16
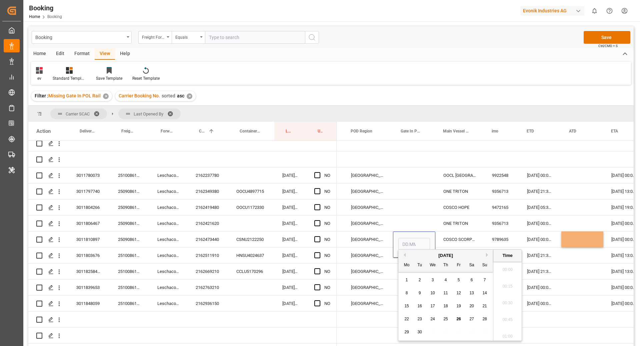
scroll to position [985, 0]
click at [448, 318] on div "25" at bounding box center [446, 319] width 8 height 8
type input "[DATE] 00:00"
click at [432, 235] on div "[DATE] 00:00" at bounding box center [414, 244] width 42 height 26
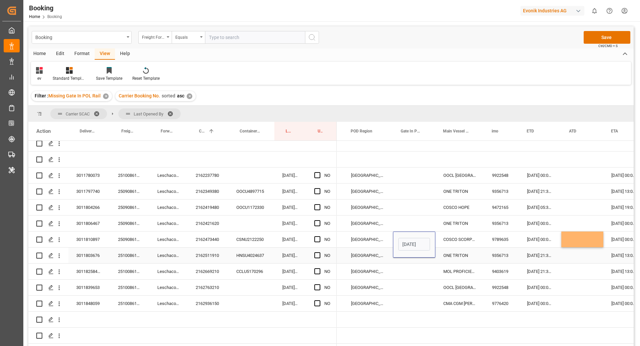
click at [213, 254] on div "2162511910" at bounding box center [208, 255] width 41 height 16
click at [319, 172] on span "Press SPACE to select this row." at bounding box center [317, 175] width 6 height 6
click at [319, 172] on input "Press SPACE to select this row." at bounding box center [319, 172] width 0 height 0
drag, startPoint x: 336, startPoint y: 175, endPoint x: 325, endPoint y: 299, distance: 124.1
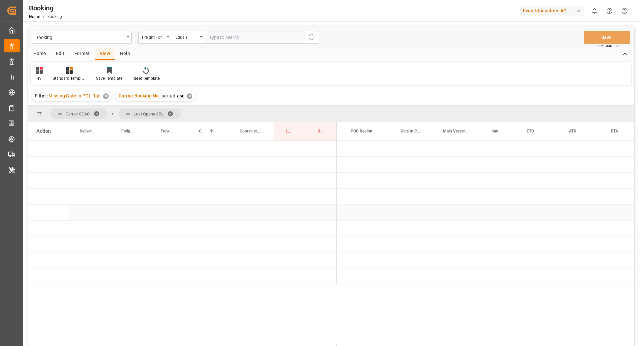
scroll to position [0, 0]
click at [347, 214] on span "Press SPACE to select this row." at bounding box center [348, 213] width 6 height 6
